Goal: Find specific page/section: Find specific page/section

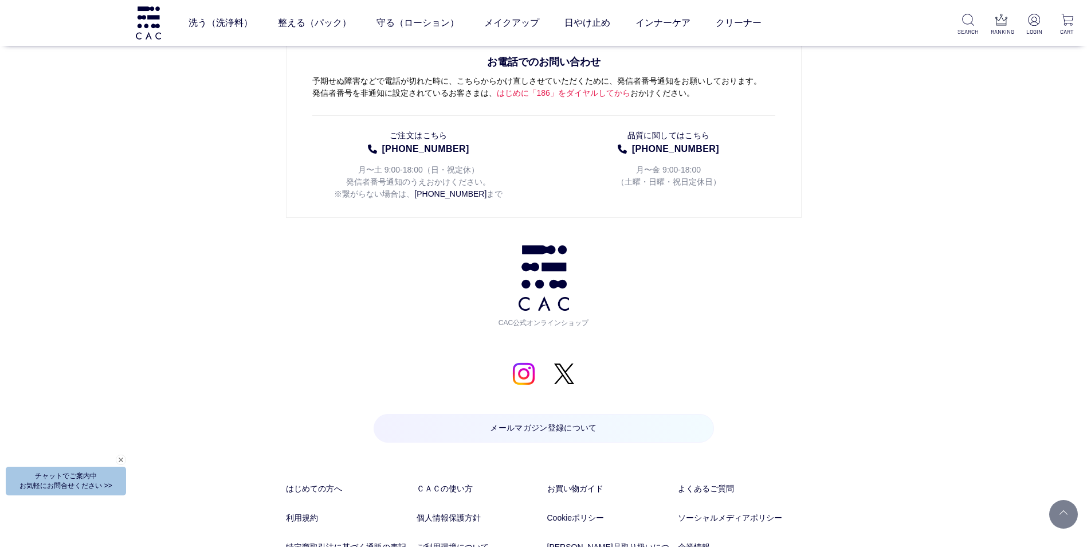
scroll to position [6006, 0]
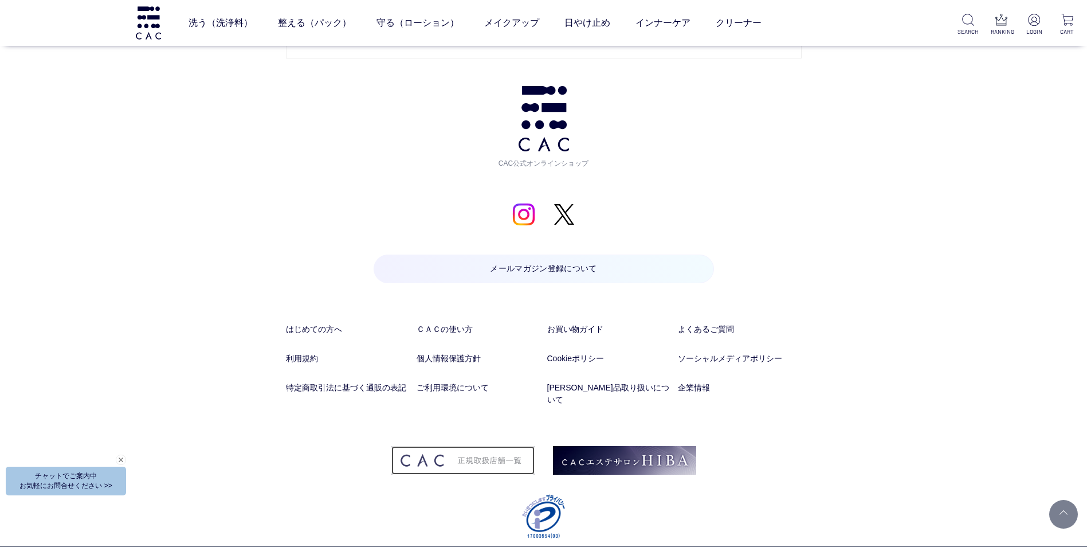
click at [466, 448] on img at bounding box center [462, 460] width 143 height 29
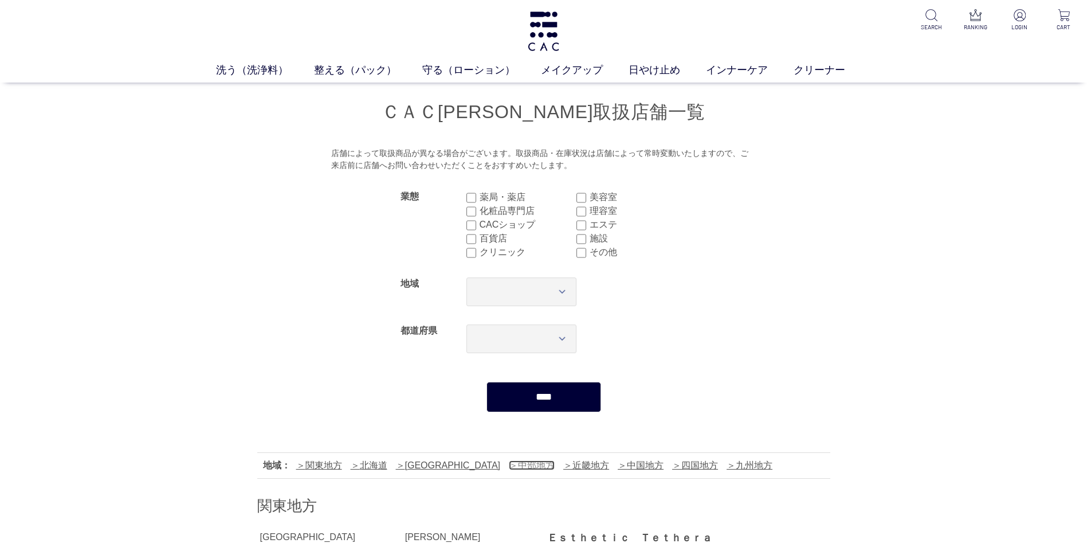
click at [509, 463] on link "中部地方" at bounding box center [532, 465] width 46 height 10
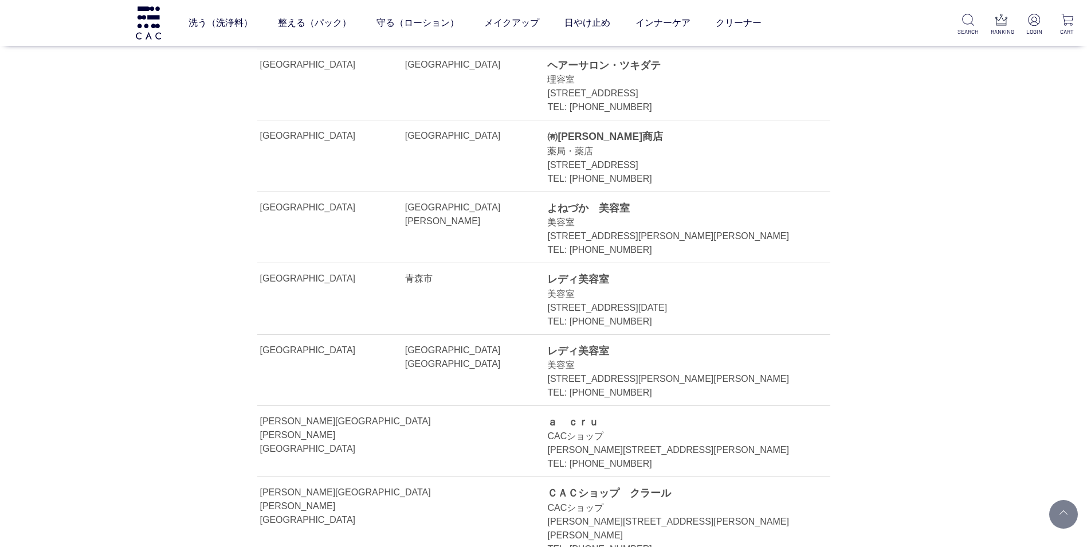
scroll to position [8883, 0]
drag, startPoint x: 847, startPoint y: 498, endPoint x: 784, endPoint y: 478, distance: 66.1
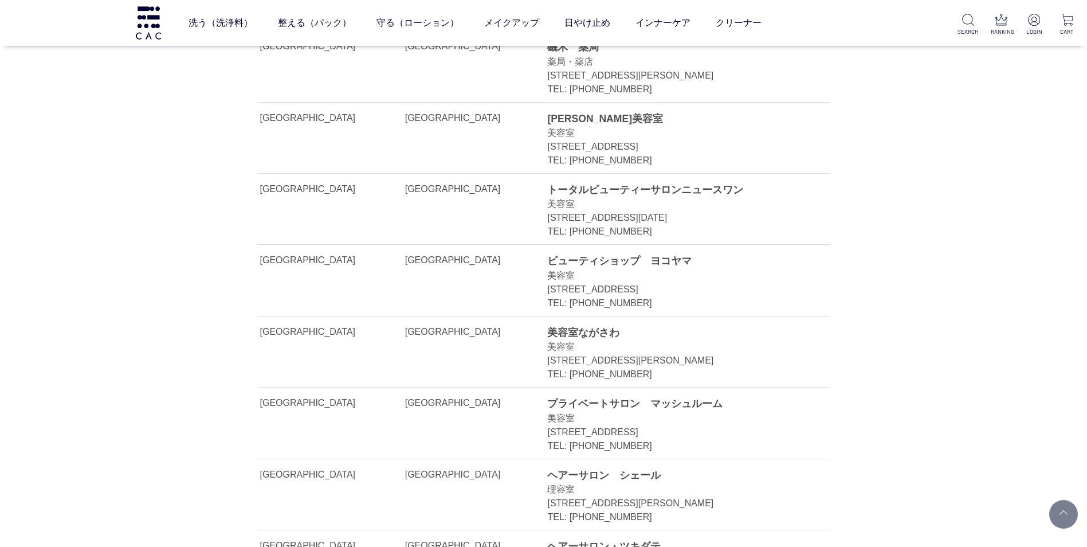
scroll to position [8310, 0]
